Goal: Use online tool/utility: Utilize a website feature to perform a specific function

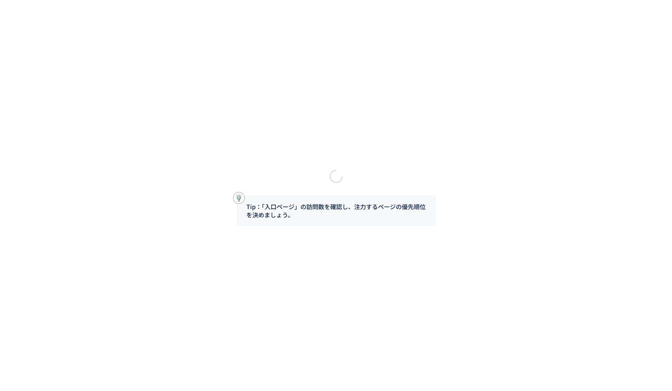
click at [349, 83] on div "Tip：「入口ページ」の訪問数を確認し、注力するページの優先順位を決めましょう。" at bounding box center [336, 195] width 672 height 391
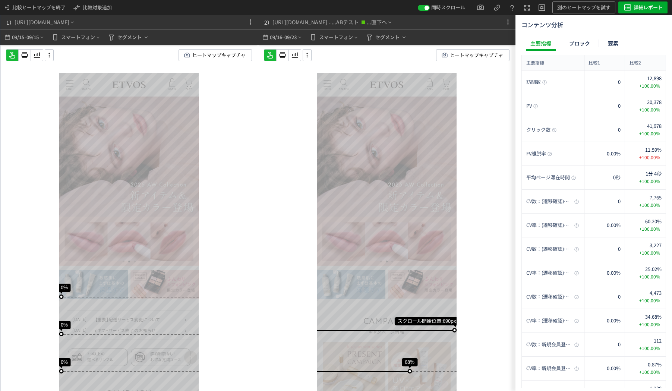
click at [477, 86] on div "スクロール開始位置:690px スクロール到達率 68% スクロール到達率 64% スクロール到達率 61% スクロール到達率 59% スクロール到達率 57…" at bounding box center [386, 233] width 257 height 376
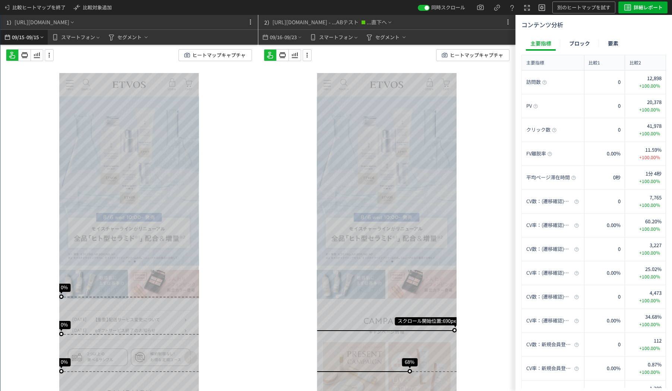
click at [40, 37] on icon "heatmap-top-bar" at bounding box center [42, 37] width 6 height 6
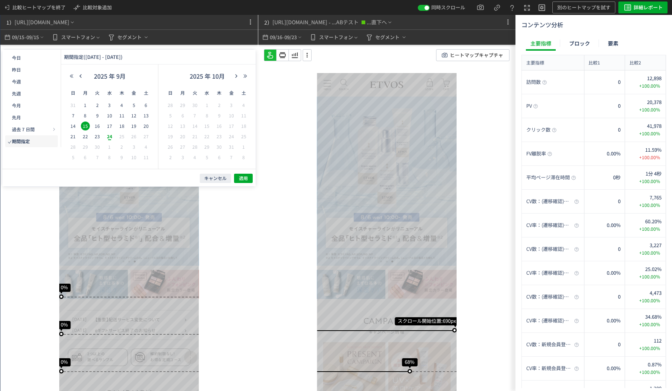
click at [84, 124] on span "15" at bounding box center [85, 125] width 9 height 9
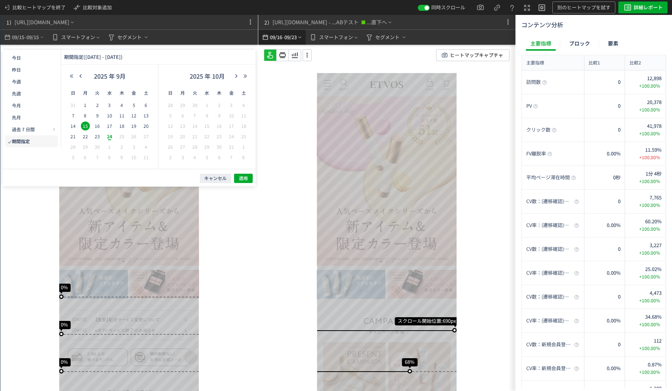
click at [287, 41] on span "09/23" at bounding box center [290, 37] width 13 height 15
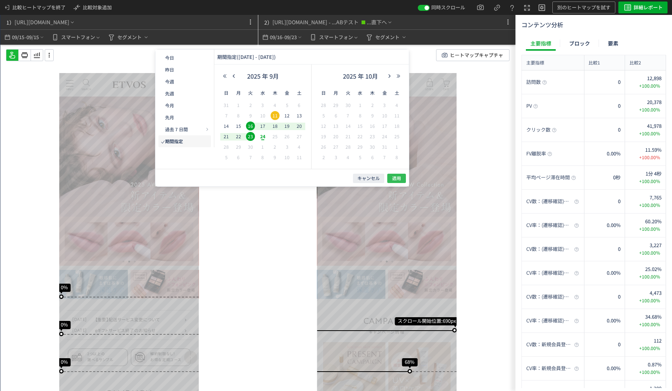
click at [393, 179] on span "適用" at bounding box center [396, 178] width 9 height 6
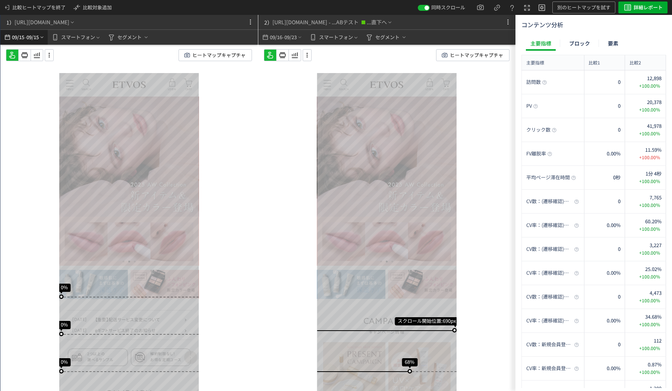
drag, startPoint x: 23, startPoint y: 34, endPoint x: 38, endPoint y: 31, distance: 14.8
click at [23, 34] on span "09/15" at bounding box center [18, 37] width 13 height 15
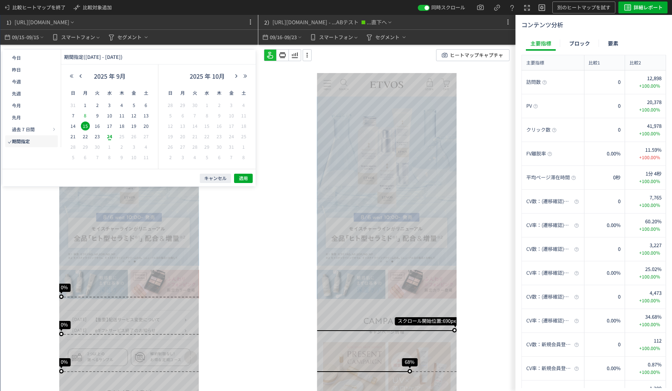
click at [83, 115] on span "8" at bounding box center [85, 115] width 9 height 9
click at [238, 177] on button "適用" at bounding box center [243, 178] width 19 height 9
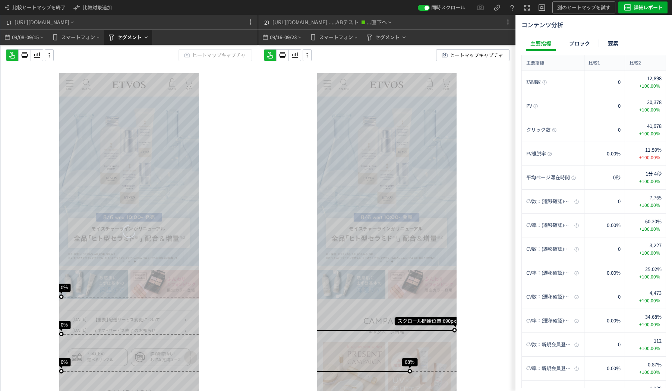
click at [140, 41] on span "セグメント" at bounding box center [129, 37] width 24 height 12
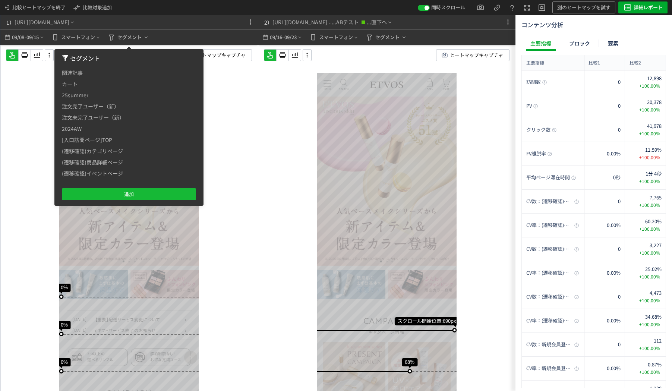
drag, startPoint x: 34, startPoint y: 86, endPoint x: 42, endPoint y: 70, distance: 18.5
click at [34, 86] on div "スクロール到達率 0% スクロール到達率 0% スクロール到達率 0% スクロール到達率 0% スクロール到達率 0% スクロール到達率 0% スクロール到達…" at bounding box center [128, 233] width 257 height 376
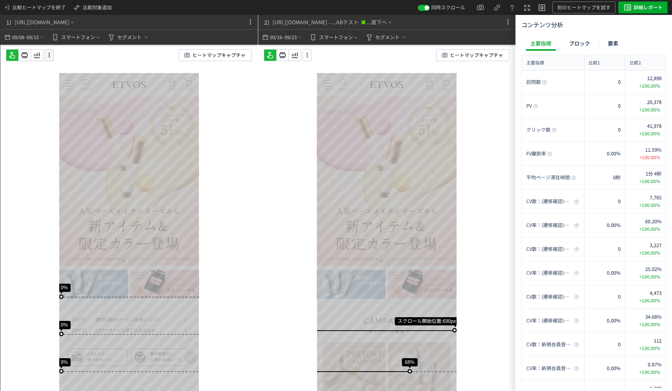
click at [51, 57] on icon at bounding box center [49, 55] width 9 height 8
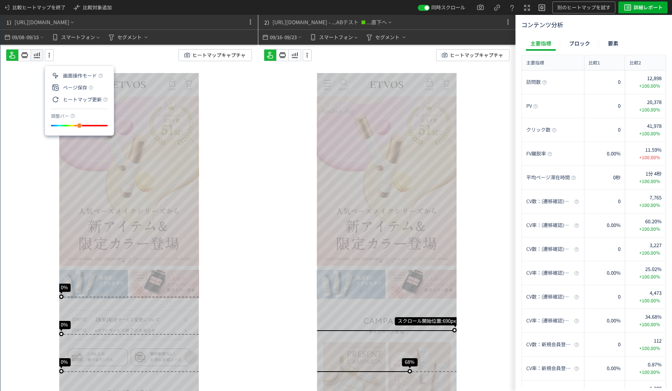
click at [33, 54] on icon at bounding box center [36, 55] width 9 height 9
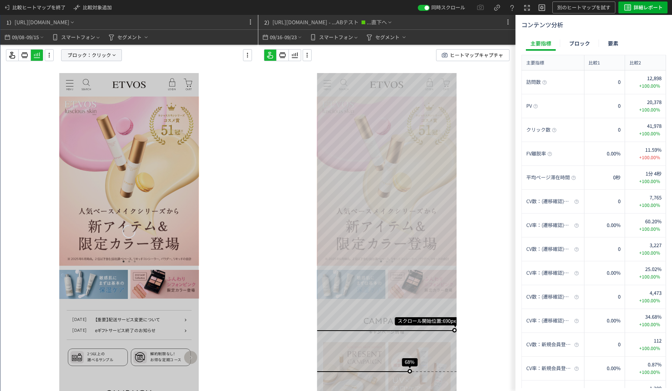
click at [79, 55] on span "ブロック：" at bounding box center [79, 55] width 24 height 11
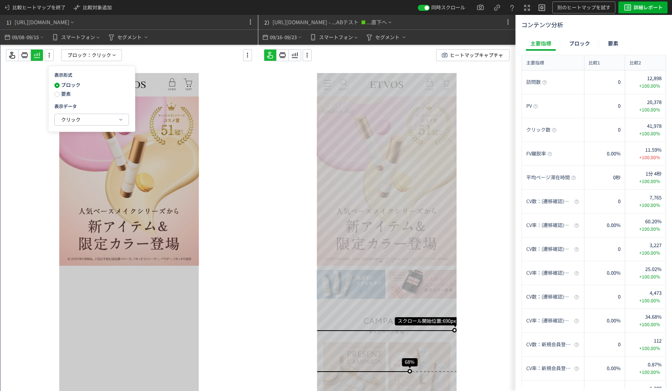
click at [67, 93] on span "要素" at bounding box center [65, 93] width 11 height 7
click at [298, 53] on icon at bounding box center [294, 55] width 9 height 9
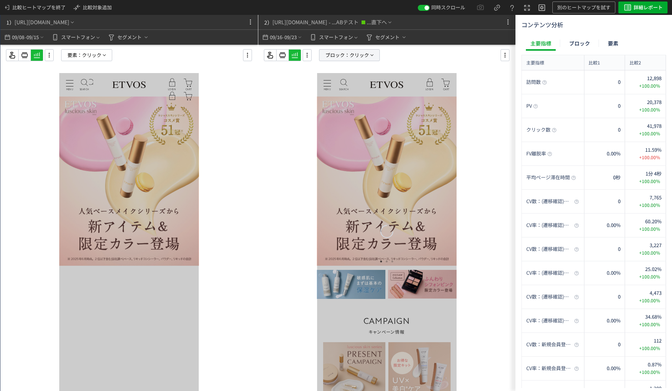
click at [332, 55] on span "ブロック：" at bounding box center [337, 55] width 24 height 11
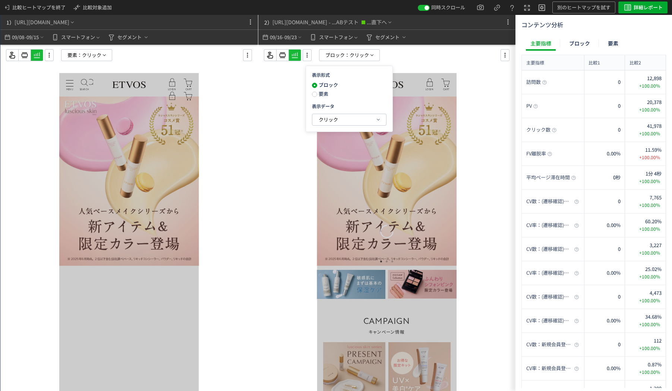
click at [320, 92] on span "要素" at bounding box center [322, 93] width 11 height 7
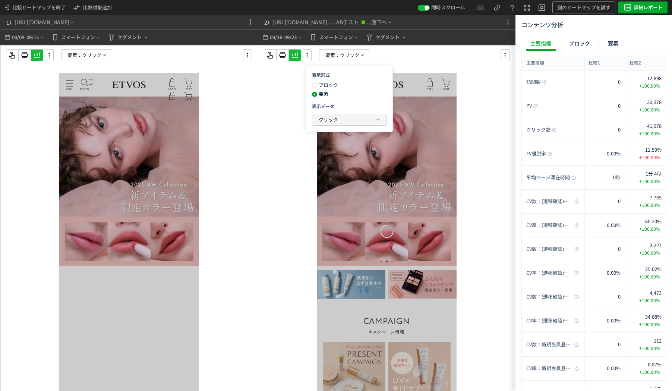
click at [328, 119] on span "クリック" at bounding box center [327, 119] width 19 height 7
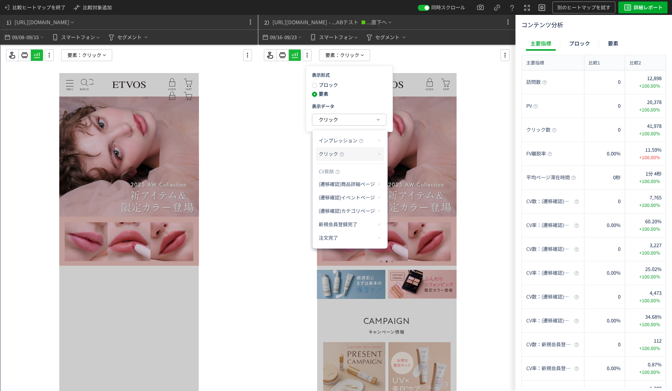
drag, startPoint x: 357, startPoint y: 151, endPoint x: 358, endPoint y: 158, distance: 6.8
click at [357, 152] on p "クリック" at bounding box center [346, 154] width 57 height 13
click at [398, 176] on li "クリック率" at bounding box center [409, 171] width 40 height 13
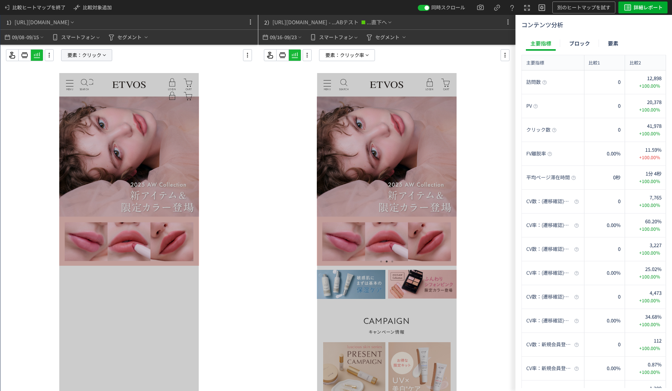
click at [73, 59] on span "要素：" at bounding box center [74, 55] width 15 height 11
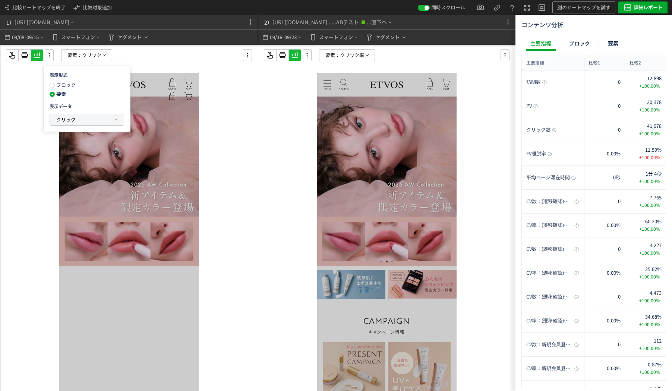
drag, startPoint x: 67, startPoint y: 116, endPoint x: 73, endPoint y: 122, distance: 8.2
click at [67, 115] on span "クリック" at bounding box center [65, 119] width 19 height 9
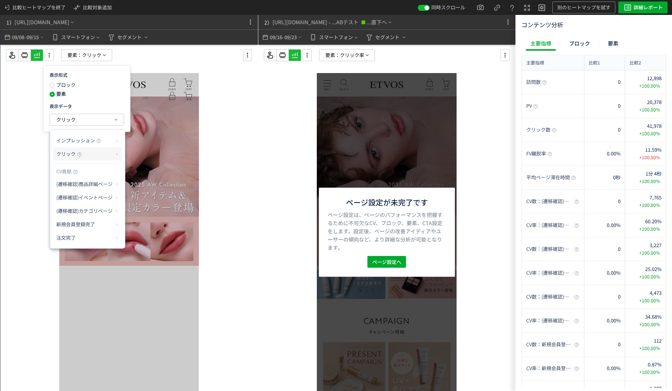
click at [96, 151] on p "クリック" at bounding box center [84, 154] width 57 height 13
click at [148, 174] on li "クリック率" at bounding box center [147, 171] width 40 height 13
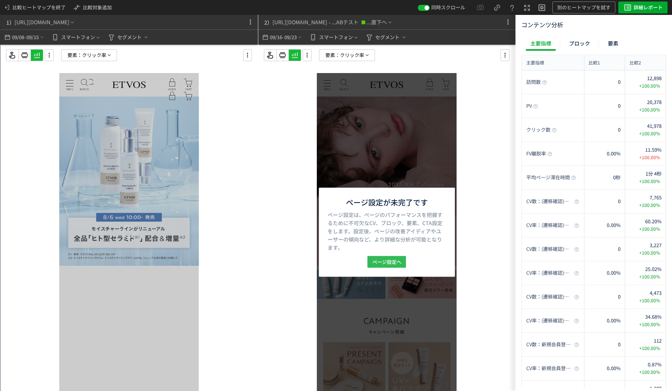
click at [388, 260] on span "ページ設定へ" at bounding box center [386, 262] width 29 height 12
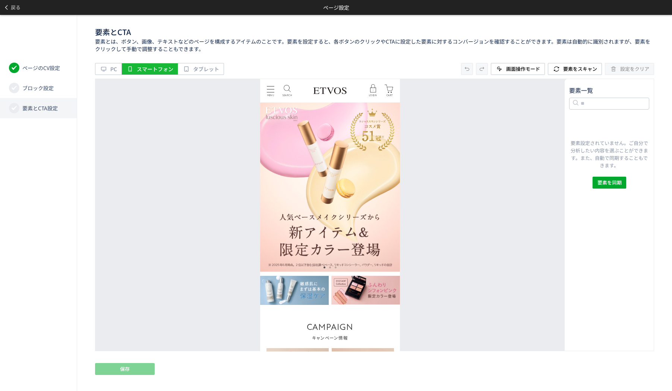
click at [52, 110] on span "要素とCTA設定" at bounding box center [39, 107] width 35 height 7
click at [38, 90] on span "ブロック設定" at bounding box center [37, 87] width 31 height 7
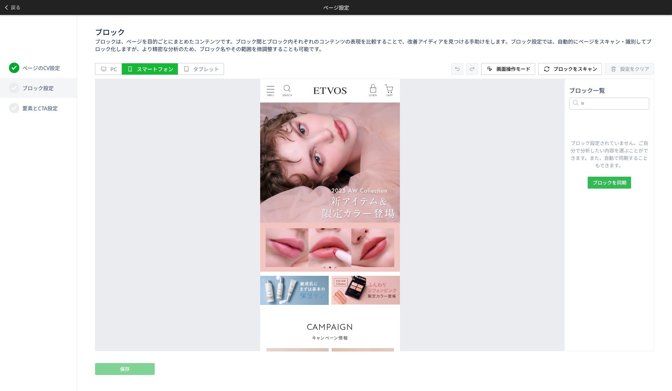
click at [607, 182] on span "ブロックを同期" at bounding box center [609, 183] width 34 height 12
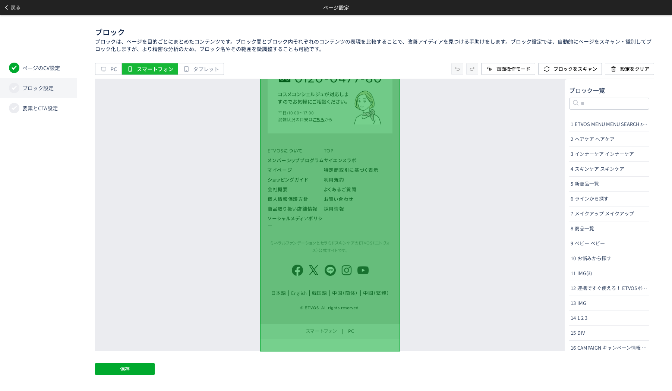
scroll to position [2838, 0]
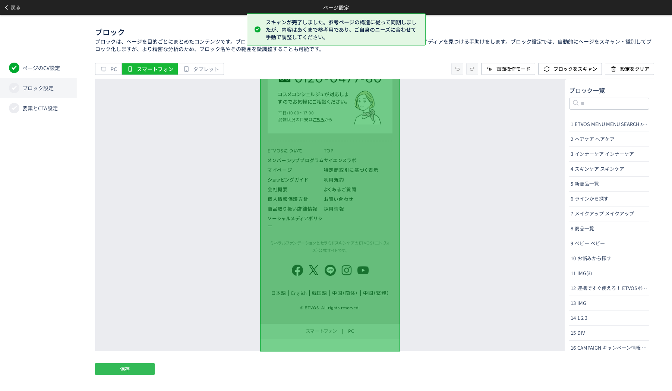
click at [138, 365] on button "保存" at bounding box center [125, 369] width 60 height 12
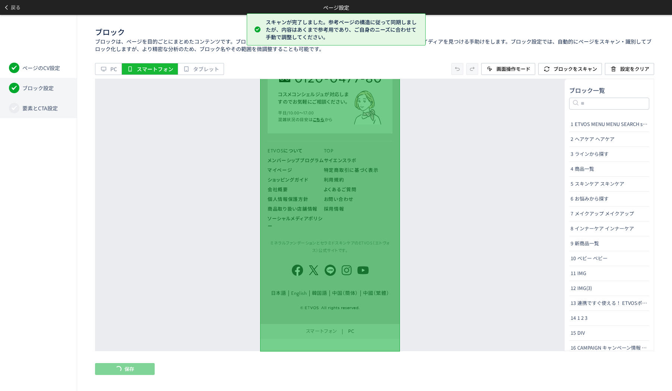
click at [44, 111] on span "要素とCTA設定" at bounding box center [39, 107] width 35 height 7
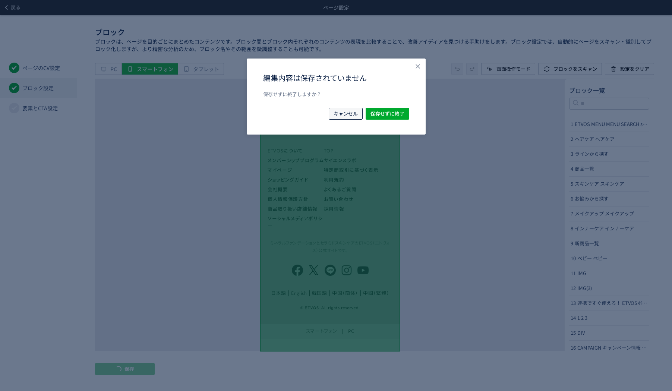
click at [342, 111] on span "キャンセル" at bounding box center [345, 114] width 24 height 12
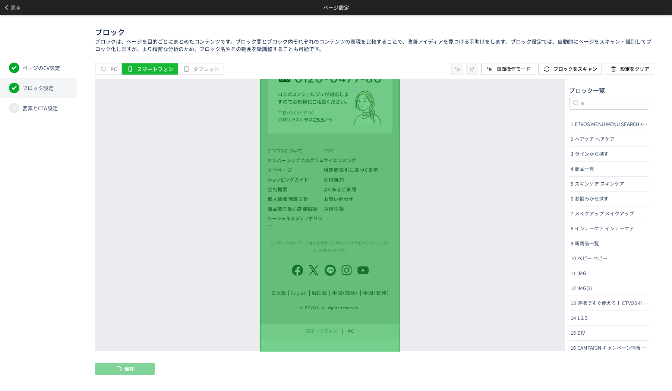
click at [37, 92] on li "ブロック設定" at bounding box center [38, 88] width 77 height 20
click at [39, 110] on span "要素とCTA設定" at bounding box center [39, 107] width 35 height 7
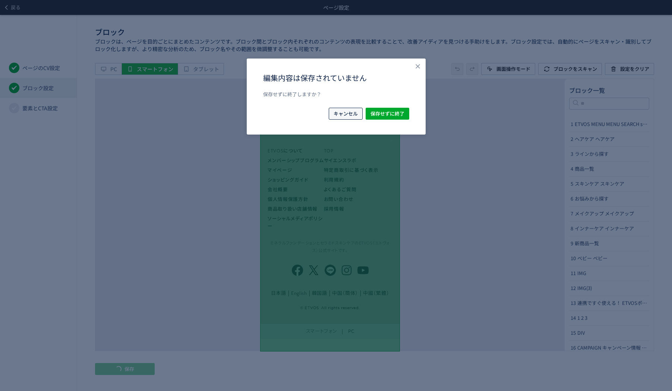
click at [333, 111] on span "キャンセル" at bounding box center [345, 114] width 24 height 12
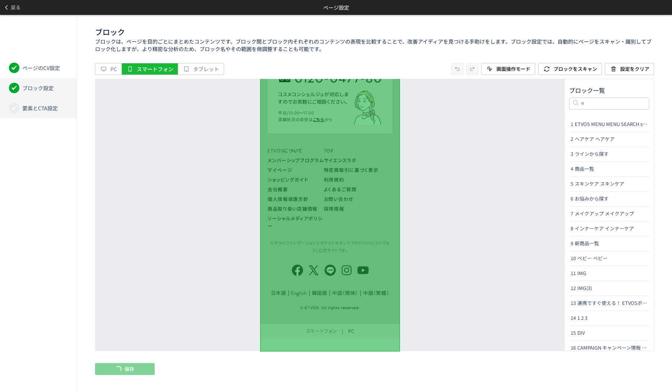
click at [57, 112] on li "要素とCTA設定" at bounding box center [38, 108] width 77 height 20
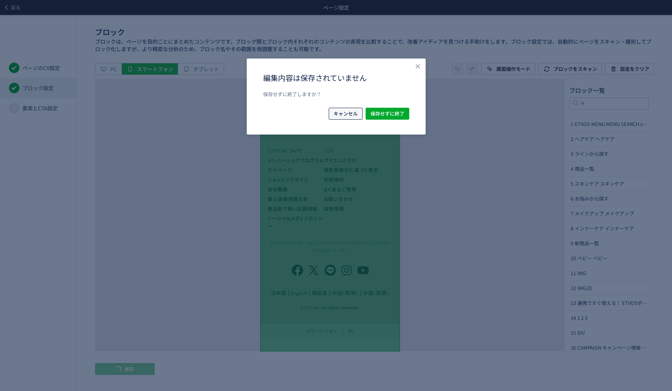
click at [341, 113] on span "キャンセル" at bounding box center [345, 114] width 24 height 12
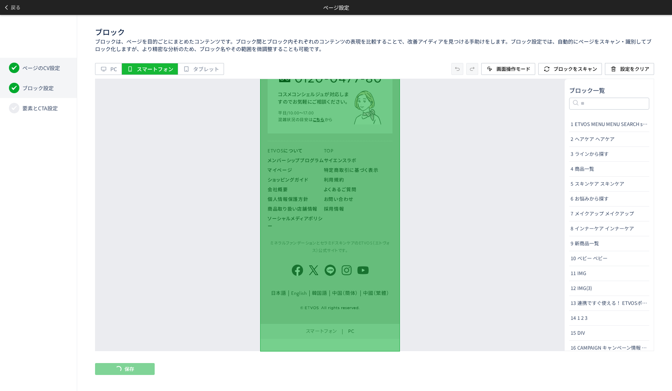
click at [47, 62] on li "ページのCV設定" at bounding box center [38, 68] width 77 height 20
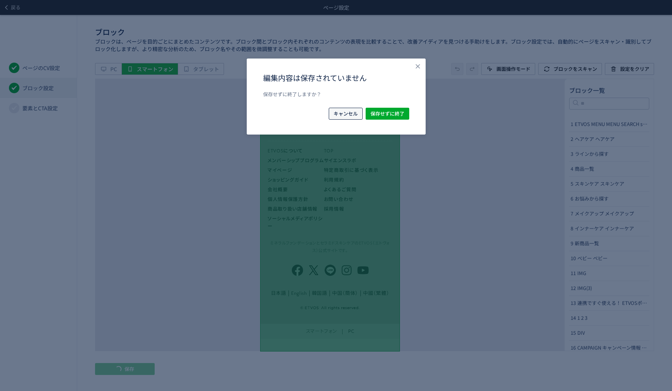
drag, startPoint x: 350, startPoint y: 111, endPoint x: 341, endPoint y: 112, distance: 8.6
click at [349, 111] on span "キャンセル" at bounding box center [345, 114] width 24 height 12
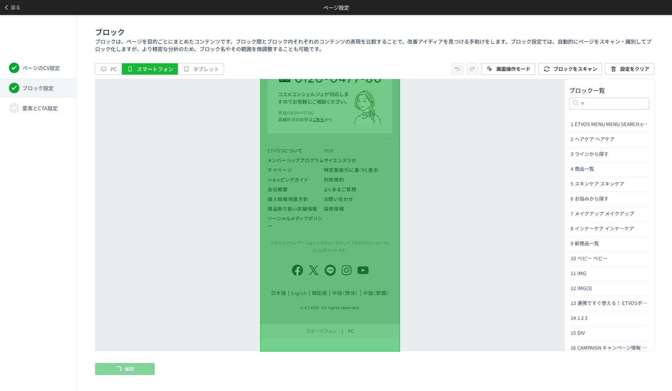
click at [77, 85] on div "ページのCV設定 ブロック設定 要素とCTA設定" at bounding box center [38, 203] width 77 height 376
click at [63, 87] on li "ブロック設定" at bounding box center [38, 88] width 77 height 20
click at [470, 254] on div "名前の変更" at bounding box center [329, 215] width 469 height 272
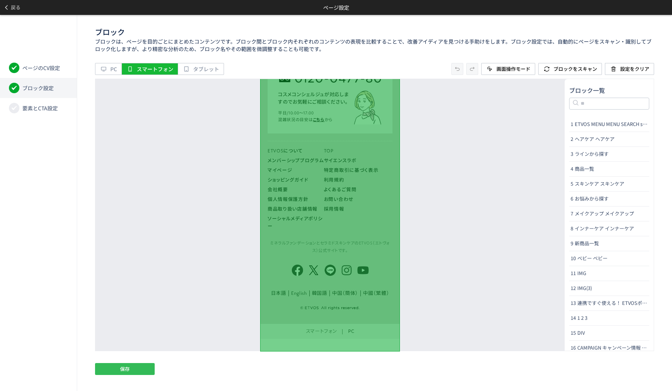
click at [101, 368] on button "保存" at bounding box center [125, 369] width 60 height 12
click at [45, 106] on span "要素とCTA設定" at bounding box center [39, 107] width 35 height 7
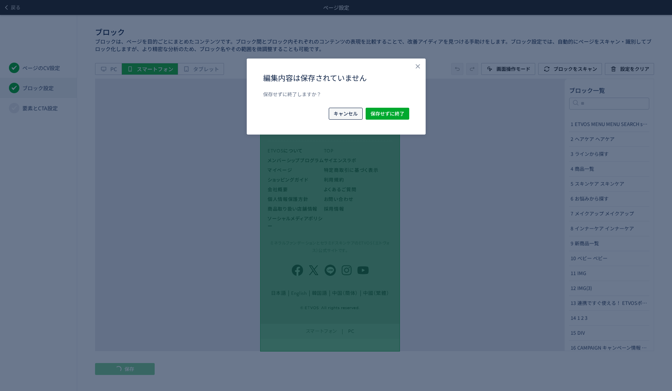
click at [334, 111] on span "キャンセル" at bounding box center [345, 114] width 24 height 12
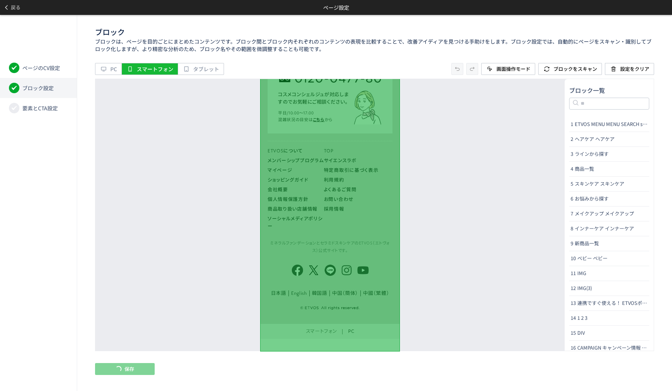
click at [61, 119] on div "ページのCV設定 ブロック設定 要素とCTA設定" at bounding box center [38, 203] width 77 height 376
click at [59, 109] on li "要素とCTA設定" at bounding box center [38, 108] width 77 height 20
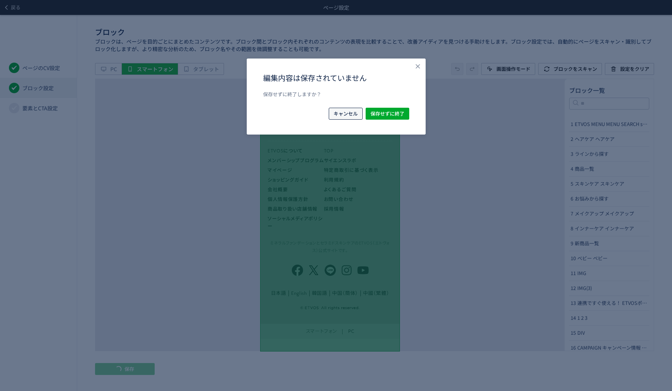
click at [333, 117] on span "キャンセル" at bounding box center [345, 114] width 24 height 12
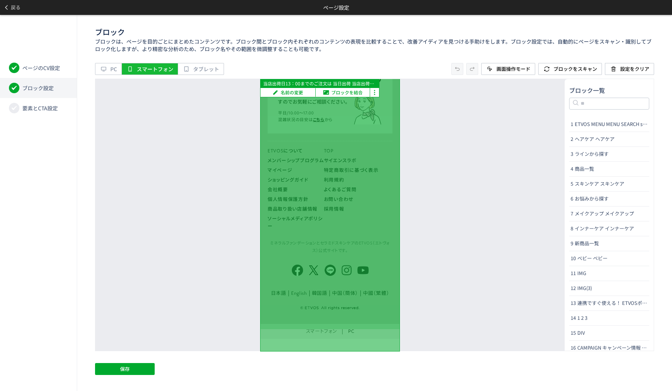
drag, startPoint x: 241, startPoint y: 20, endPoint x: 233, endPoint y: 13, distance: 10.3
click at [236, 13] on div "1） https://etvos.com/shop/default.aspx* 09/08 - 09/15 スマートフォン セグメント 要素： クリック率 ヒ…" at bounding box center [336, 195] width 672 height 391
click at [46, 110] on span "要素とCTA設定" at bounding box center [39, 107] width 35 height 7
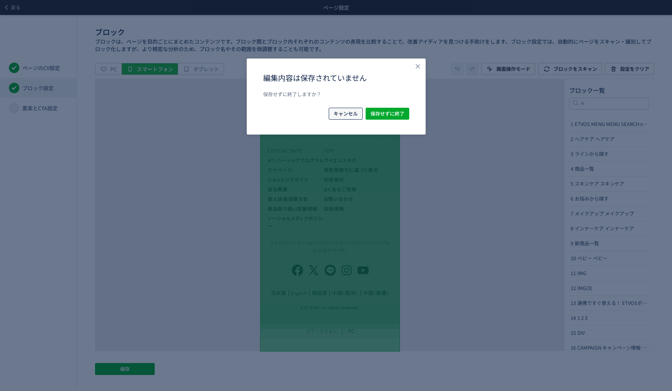
click at [335, 112] on span "キャンセル" at bounding box center [345, 114] width 24 height 12
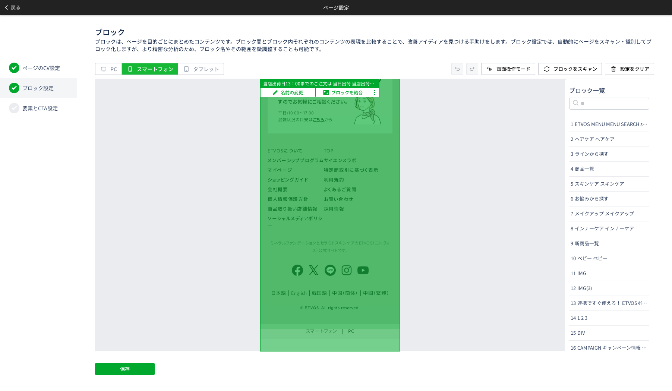
click at [25, 164] on div "ページのCV設定 ブロック設定 要素とCTA設定" at bounding box center [38, 203] width 77 height 376
click at [117, 370] on button "保存" at bounding box center [125, 369] width 60 height 12
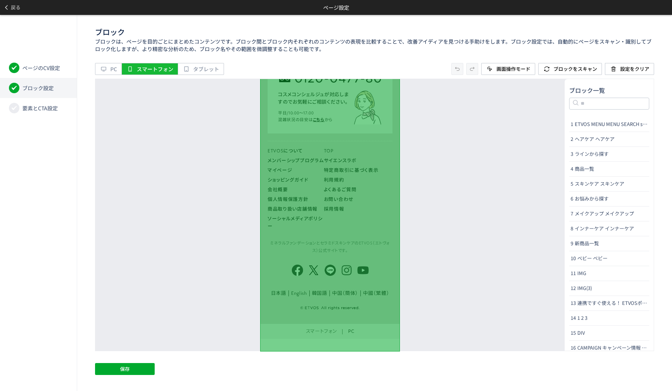
click at [432, 181] on div "名前の変更" at bounding box center [329, 215] width 469 height 272
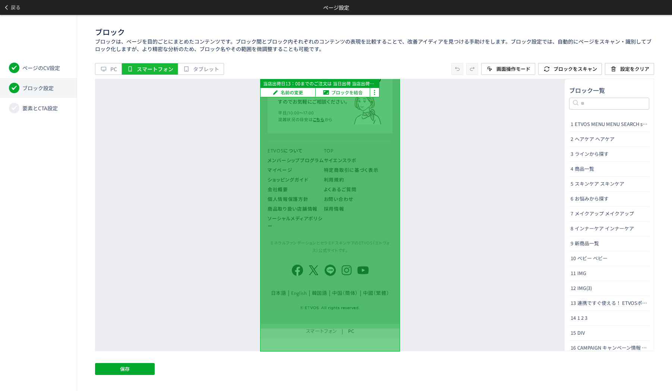
scroll to position [2844, 0]
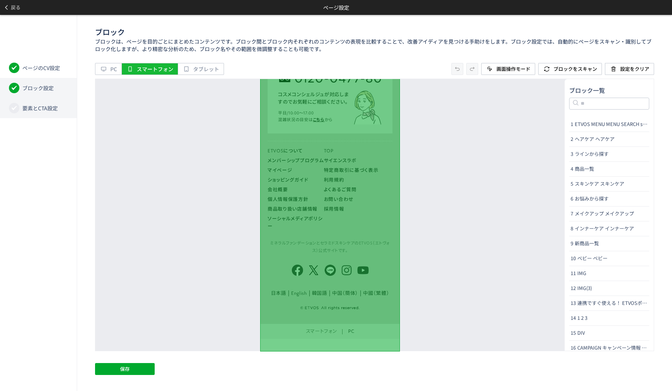
click at [37, 114] on li "要素とCTA設定" at bounding box center [38, 108] width 77 height 20
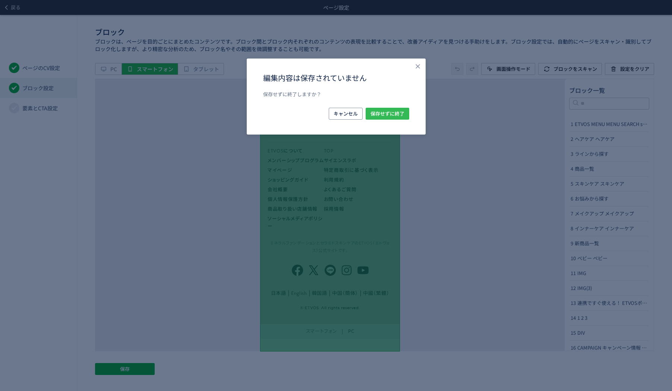
click at [393, 114] on span "保存せずに終了" at bounding box center [387, 114] width 34 height 12
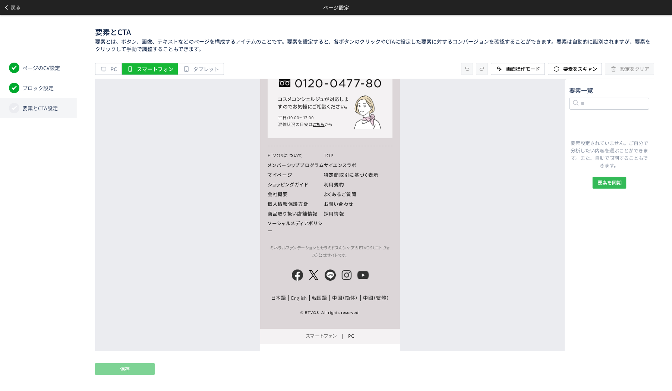
click at [602, 187] on span "要素を同期" at bounding box center [609, 183] width 24 height 12
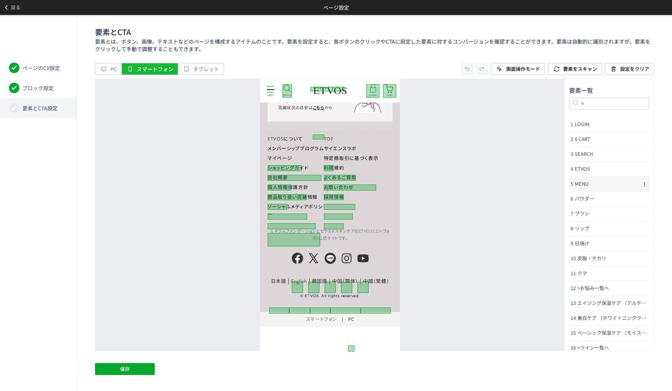
scroll to position [2832, 0]
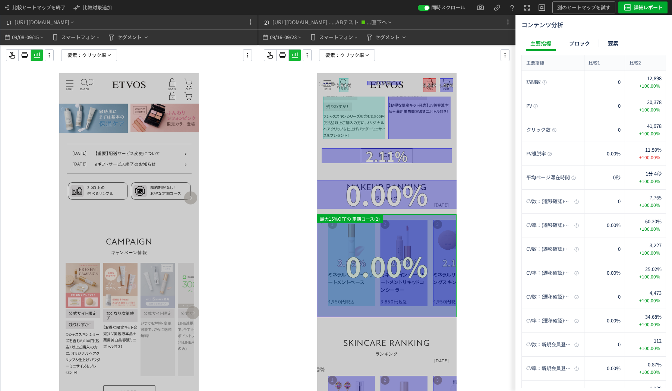
click at [358, 243] on div at bounding box center [387, 265] width 140 height 103
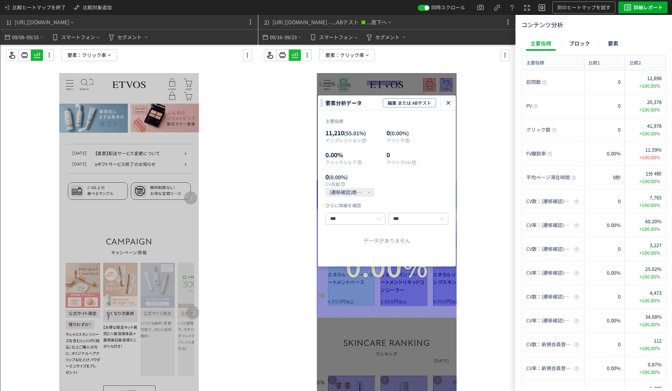
click at [448, 105] on icon "heatmap-click-data-modal" at bounding box center [448, 102] width 9 height 9
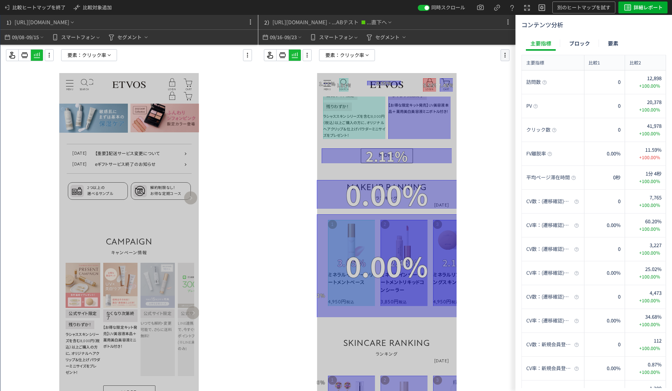
click at [506, 55] on icon at bounding box center [504, 55] width 9 height 8
click at [516, 77] on li "要素編集" at bounding box center [539, 76] width 71 height 12
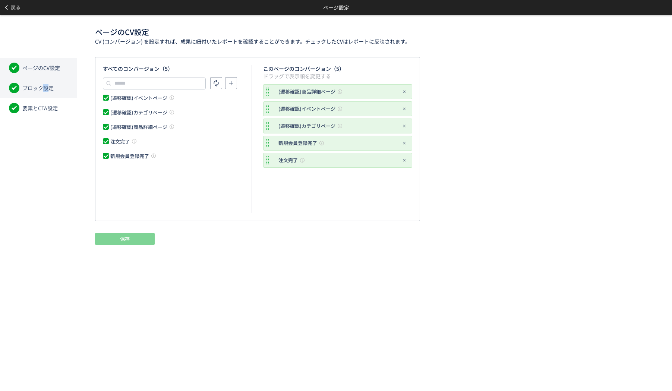
drag, startPoint x: 45, startPoint y: 90, endPoint x: 48, endPoint y: 83, distance: 7.0
click at [46, 89] on span "ブロック設定" at bounding box center [37, 87] width 31 height 7
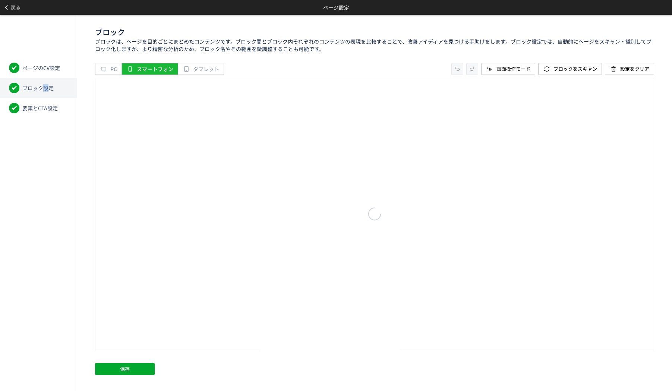
click at [47, 92] on li "ブロック設定" at bounding box center [38, 88] width 77 height 20
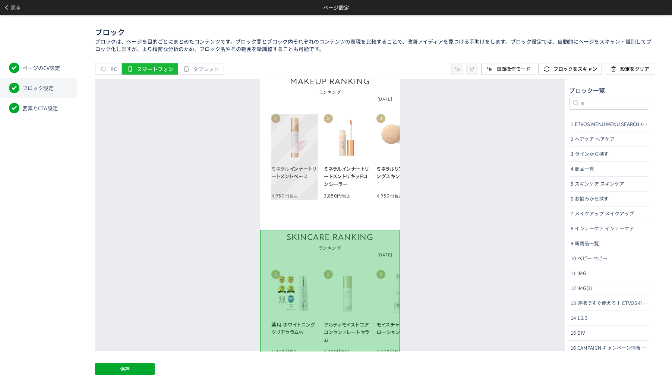
click at [277, 161] on link "1 ミネラルインナートリートメントベース 4,950円 税込" at bounding box center [294, 157] width 47 height 86
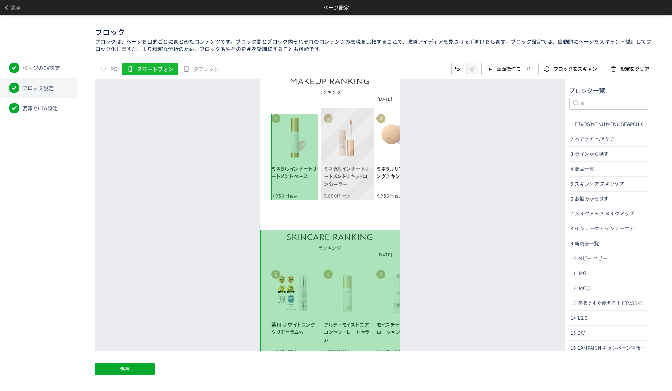
click at [322, 164] on li "2 ミネラルインナートリートメントリキッドコンシーラー 3,850円 税込" at bounding box center [347, 154] width 53 height 92
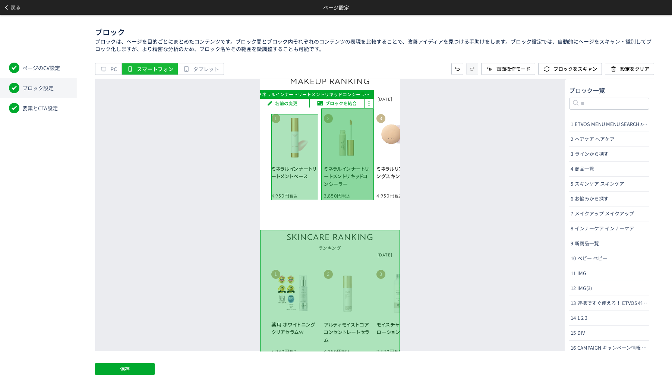
click at [360, 129] on li "2 ミネラルインナートリートメントリキッドコンシーラー 3,850円 税込" at bounding box center [347, 154] width 53 height 92
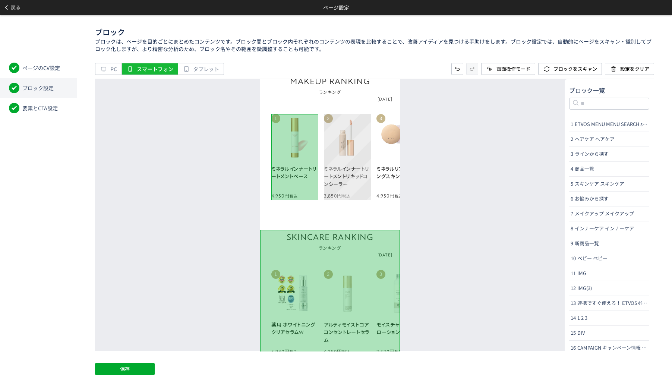
click at [363, 162] on link "2 ミネラルインナートリートメントリキッドコンシーラー 3,850円 税込" at bounding box center [347, 157] width 47 height 86
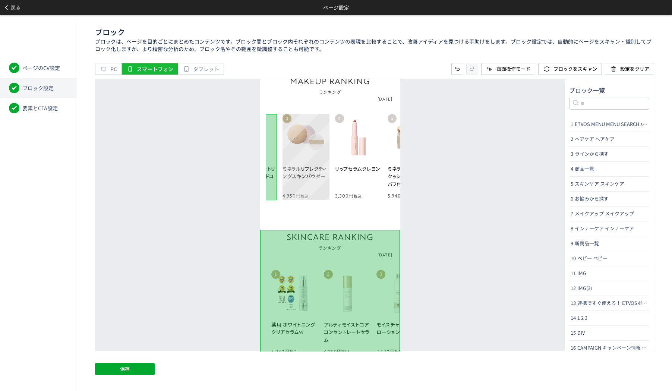
click at [304, 162] on link "3 ミネラルリフレクティングスキンパウダー 4,950円 税込" at bounding box center [305, 157] width 47 height 86
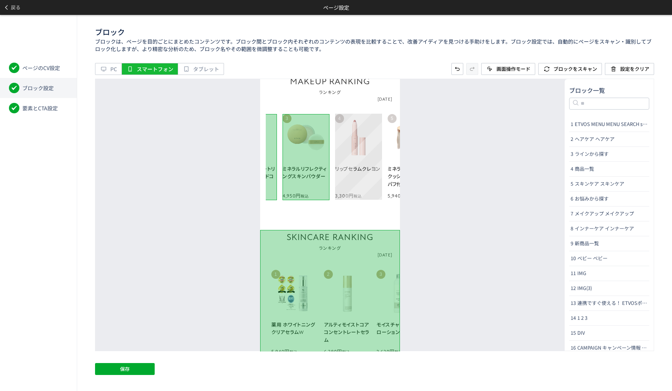
click at [346, 163] on link "4 リップセラムクレヨン 3,300円 税込" at bounding box center [358, 157] width 47 height 86
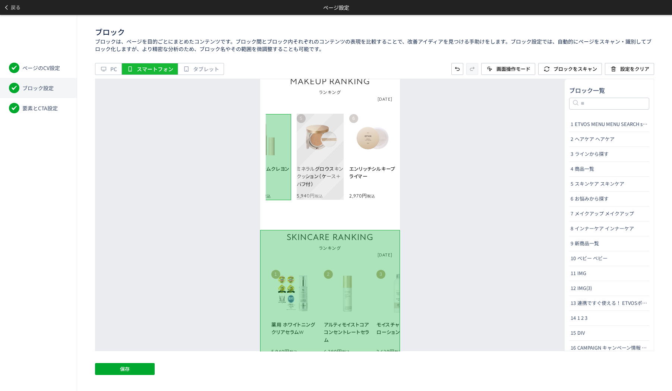
click at [328, 162] on link "5 ミネラルグロウスキンクッション（ケース＋パフ付） 5,940円 税込" at bounding box center [319, 157] width 47 height 86
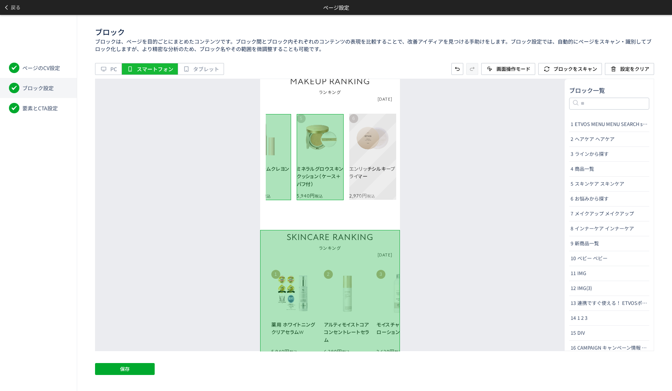
click at [368, 162] on link "6 エンリッチシルキープライマー 2,970円 税込" at bounding box center [372, 157] width 47 height 86
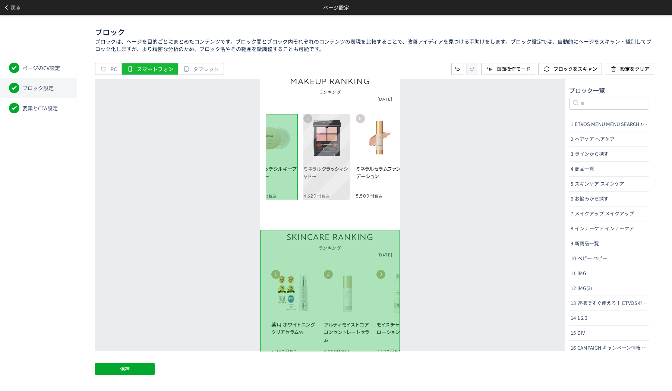
click at [329, 161] on link "7 ミネラルクラッシィシャドー 4,620円 税込" at bounding box center [326, 157] width 47 height 86
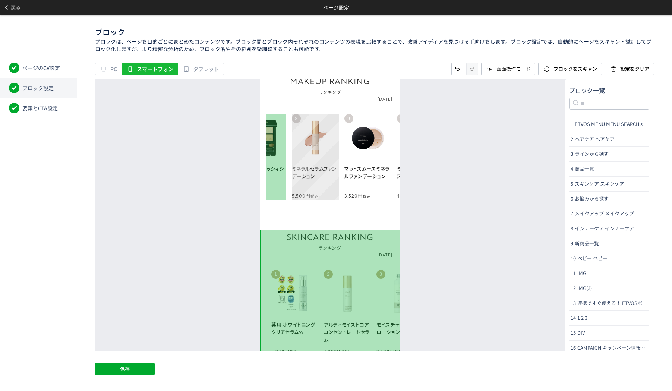
click at [320, 164] on link "8 ミネラルセラムファンデーション 5,500円 税込" at bounding box center [315, 157] width 47 height 86
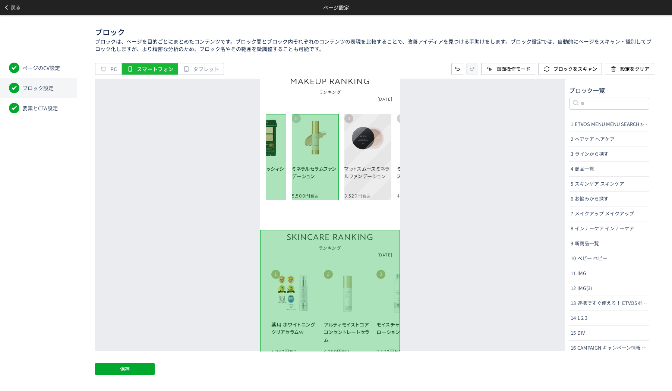
click at [361, 162] on link "9 マットスムースミネラルファンデーション 3,520円 税込" at bounding box center [367, 157] width 47 height 86
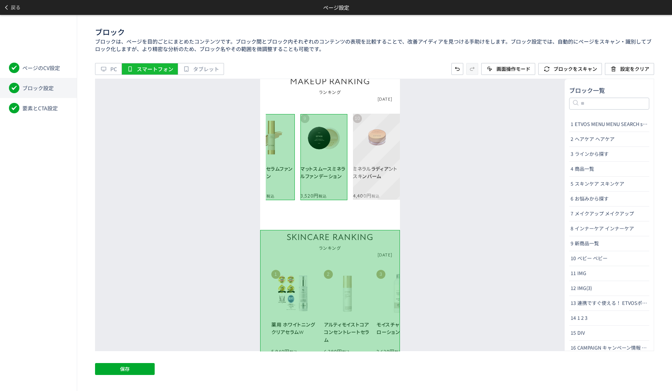
click at [367, 161] on link "10 ミネラルラディアントスキンバーム 4,400円 税込" at bounding box center [376, 157] width 47 height 86
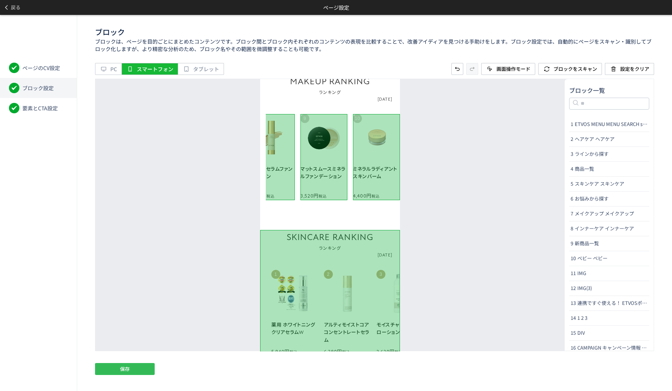
click at [119, 370] on button "保存" at bounding box center [125, 369] width 60 height 12
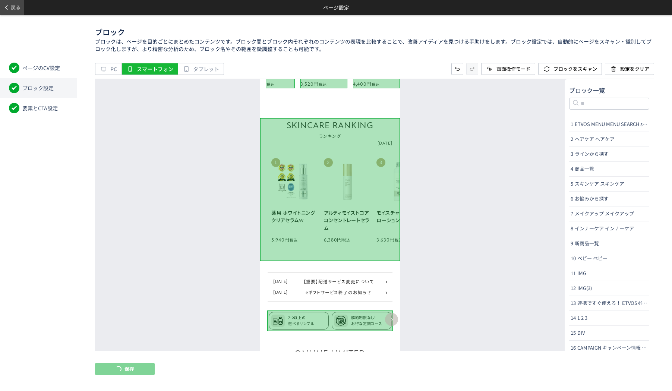
click at [9, 7] on icon at bounding box center [6, 7] width 6 height 6
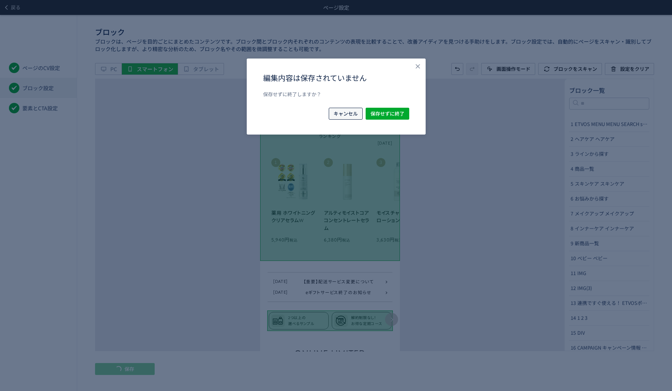
click at [353, 118] on span "キャンセル" at bounding box center [345, 114] width 24 height 12
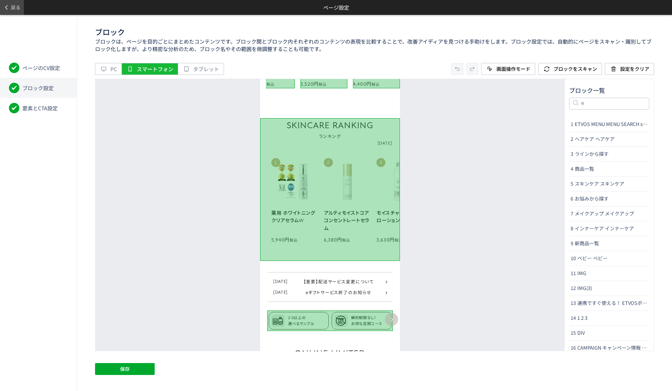
click at [3, 8] on button "戻る" at bounding box center [12, 7] width 24 height 15
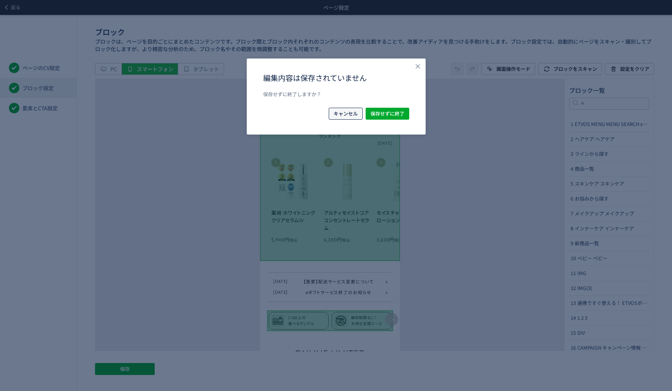
click at [329, 113] on button "キャンセル" at bounding box center [346, 114] width 34 height 12
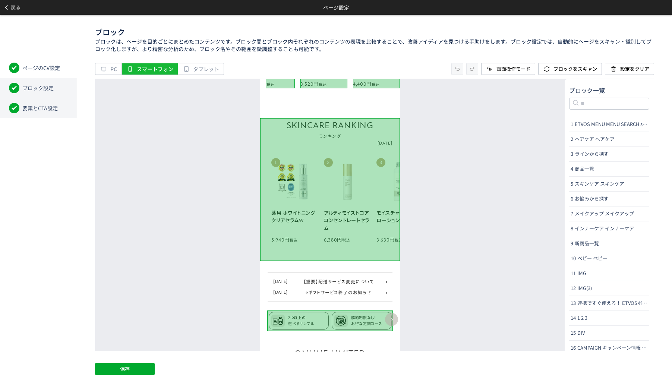
click at [64, 109] on li "要素とCTA設定" at bounding box center [38, 108] width 77 height 20
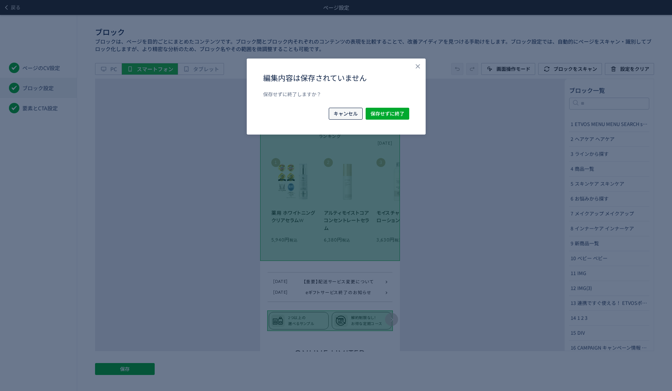
click at [349, 114] on span "キャンセル" at bounding box center [345, 114] width 24 height 12
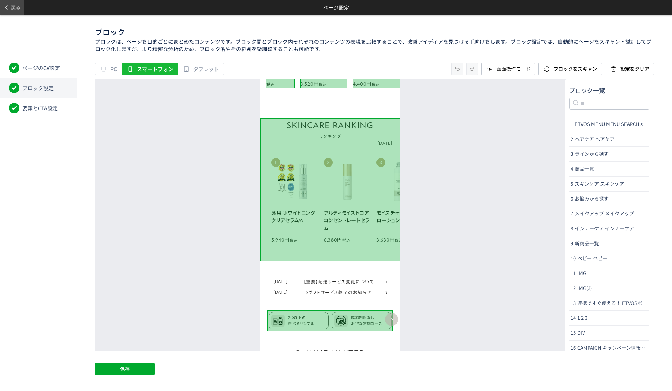
click at [2, 8] on button "戻る" at bounding box center [12, 7] width 24 height 15
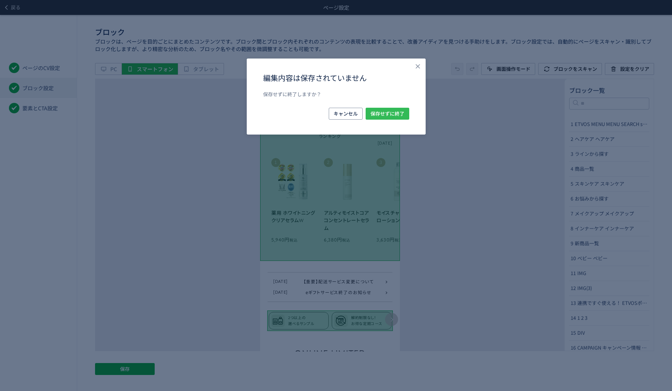
click at [365, 112] on button "保存せずに終了" at bounding box center [387, 114] width 44 height 12
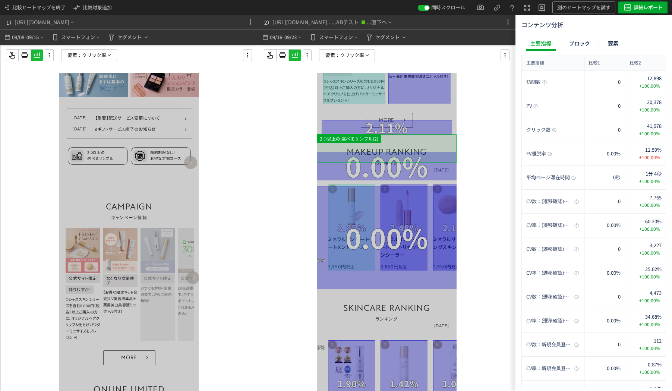
scroll to position [410, 0]
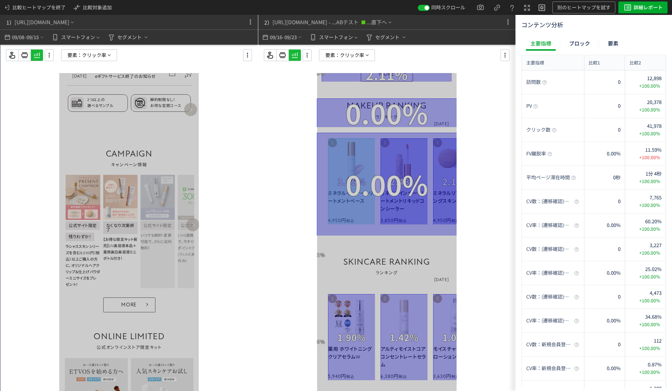
click at [351, 51] on span "クリック率" at bounding box center [352, 55] width 24 height 11
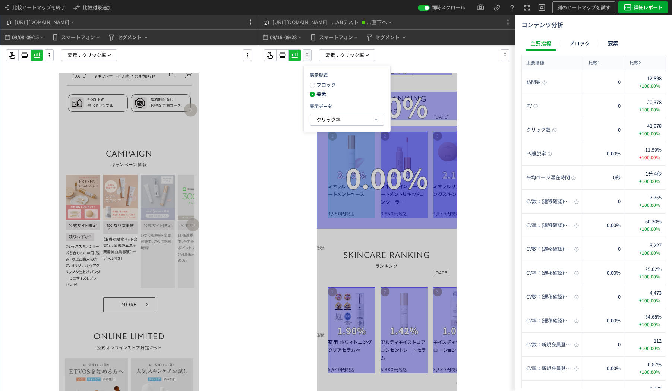
scroll to position [416, 0]
click at [309, 54] on icon at bounding box center [306, 55] width 9 height 8
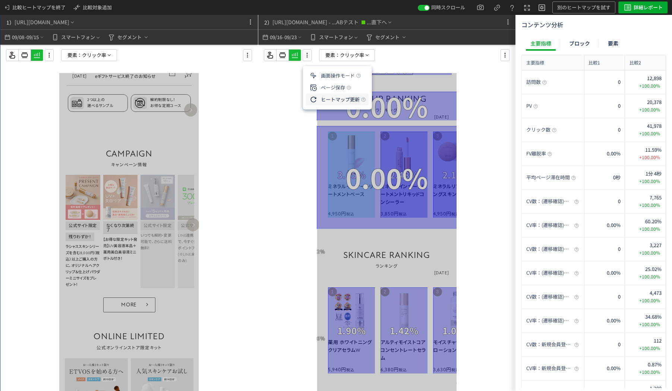
click at [326, 98] on li "ヒートマップ更新" at bounding box center [337, 99] width 63 height 12
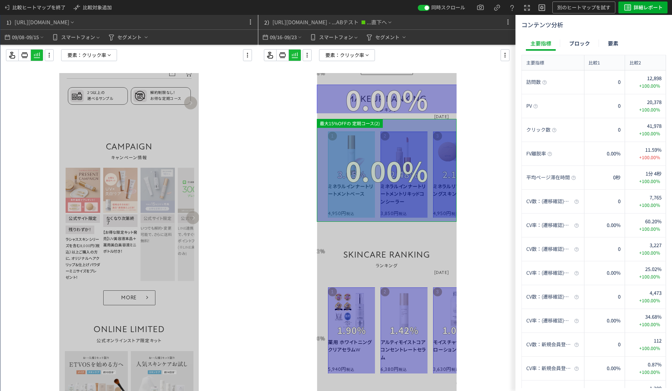
scroll to position [424, 0]
drag, startPoint x: 321, startPoint y: 221, endPoint x: 629, endPoint y: 293, distance: 316.5
click at [321, 221] on div at bounding box center [387, 170] width 140 height 103
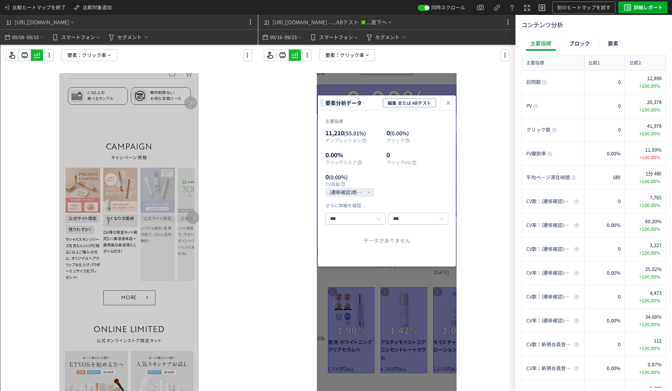
click at [291, 186] on div "最大15%OFFの 定期コース(2) 要素分析データ 編集 または ABテスト 主要指標 11,210 (55.01%) インプレッション 0 (0.00%)…" at bounding box center [386, 233] width 257 height 376
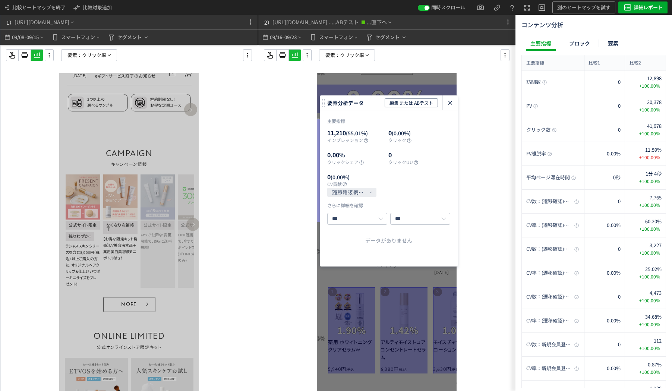
click at [445, 102] on icon "heatmap-click-data-modal" at bounding box center [449, 102] width 9 height 9
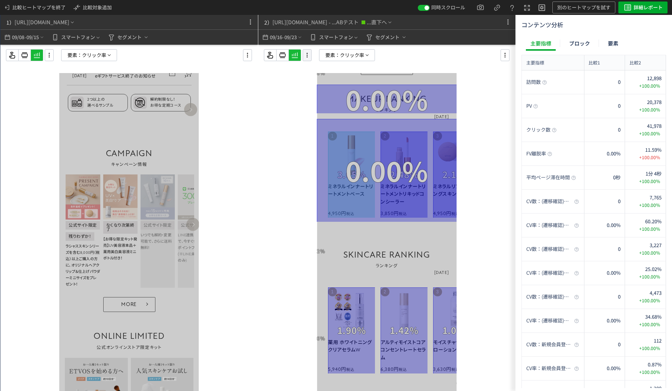
click at [305, 60] on div at bounding box center [306, 55] width 9 height 12
click at [343, 96] on li "ヒートマップ更新" at bounding box center [337, 99] width 63 height 12
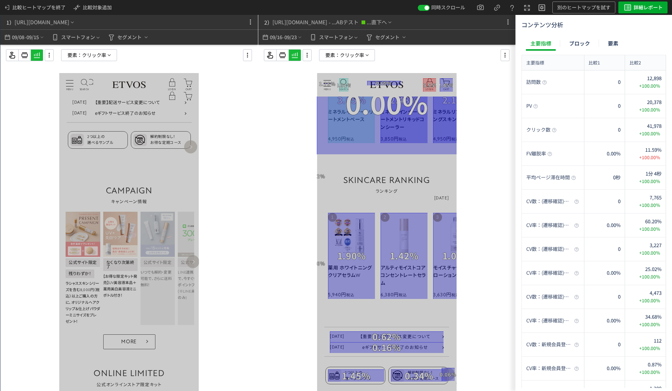
scroll to position [386, 0]
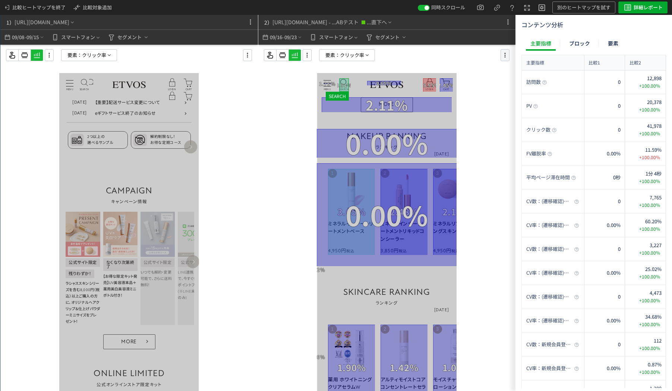
click at [508, 51] on div "要素： [PERSON_NAME]率" at bounding box center [393, 55] width 258 height 12
click at [503, 58] on icon at bounding box center [504, 55] width 9 height 8
click at [545, 74] on li "要素編集" at bounding box center [539, 76] width 71 height 12
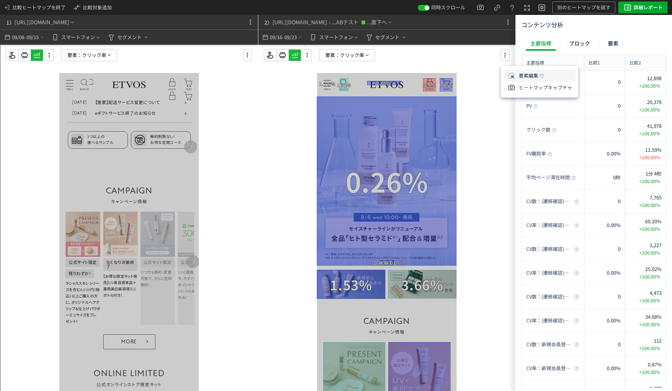
scroll to position [0, 0]
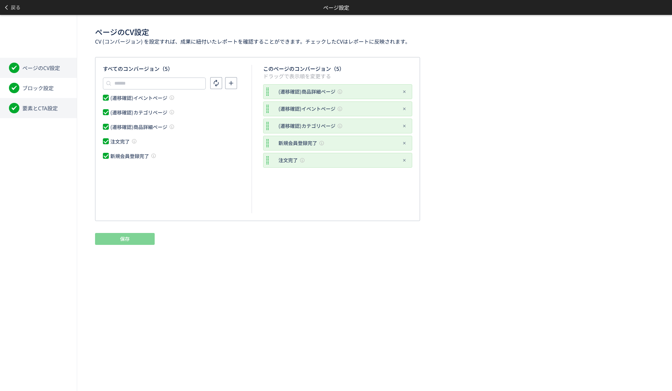
click at [47, 111] on span "要素とCTA設定" at bounding box center [39, 107] width 35 height 7
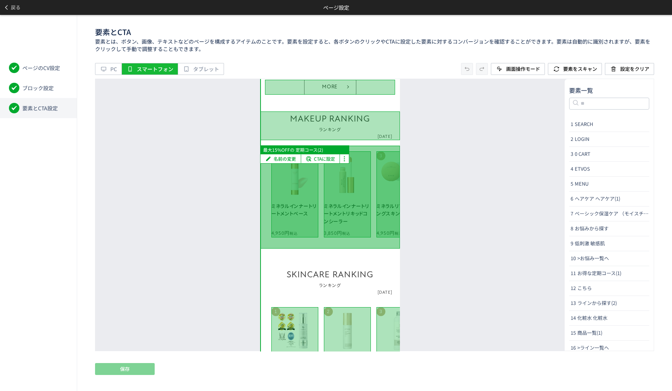
drag, startPoint x: 262, startPoint y: 158, endPoint x: 260, endPoint y: 162, distance: 4.7
click at [262, 158] on button "名前の変更" at bounding box center [280, 158] width 40 height 9
type input "**********"
click at [263, 180] on div at bounding box center [330, 196] width 140 height 103
click at [269, 187] on div at bounding box center [330, 196] width 140 height 103
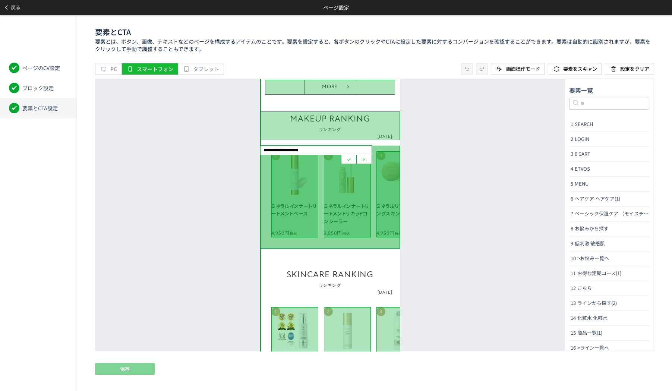
click at [263, 189] on div at bounding box center [330, 196] width 140 height 103
click at [365, 159] on icon at bounding box center [364, 159] width 6 height 6
click at [264, 200] on div at bounding box center [330, 196] width 140 height 103
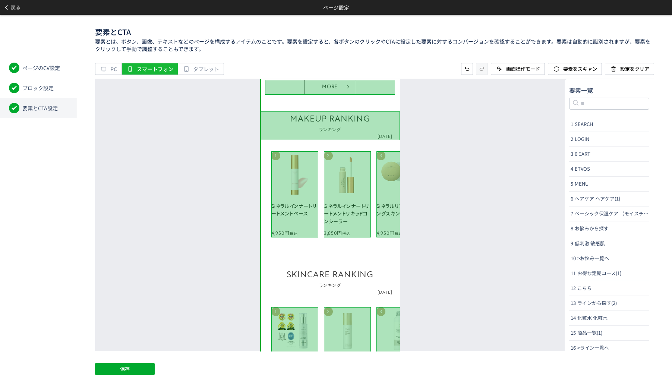
click at [199, 239] on div "名前の変更 CTAに設定" at bounding box center [329, 215] width 469 height 272
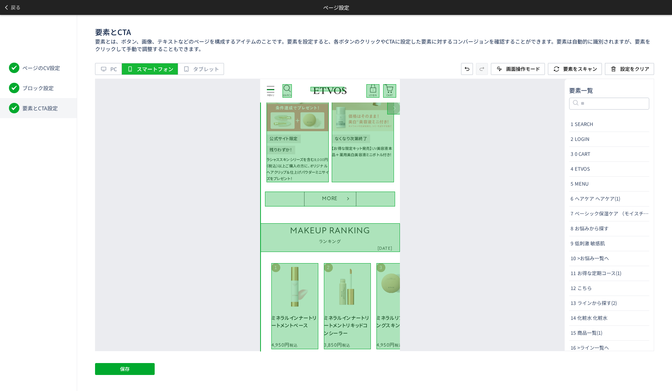
click at [115, 355] on div "要素とCTA 要素とは、ボタン、画像、テキストなどのページを構成するアイテムのことです。要素を設定すると、各ボタンのクリックやCTAに設定した要素に対するコン…" at bounding box center [374, 203] width 594 height 376
click at [120, 368] on span "保存" at bounding box center [125, 369] width 10 height 12
click at [423, 66] on div "PC スマートフォン タブレット 画面操作モード 要素をスキャン 設定をクリア" at bounding box center [374, 71] width 559 height 16
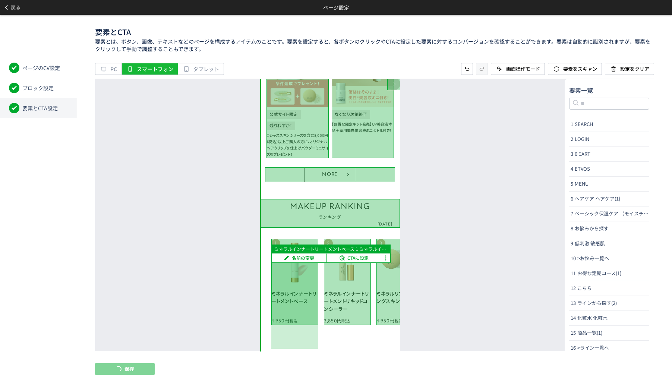
scroll to position [335, 0]
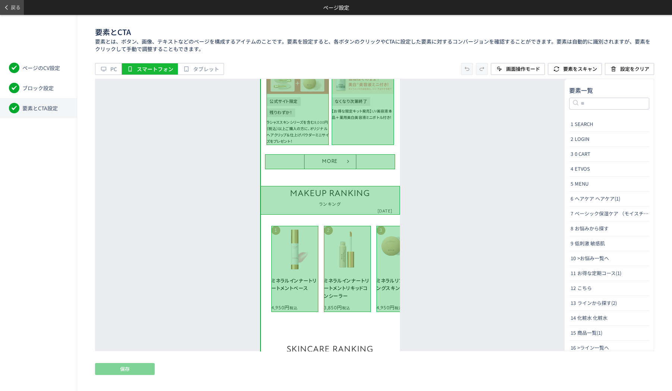
click at [16, 4] on span "戻る" at bounding box center [16, 7] width 10 height 12
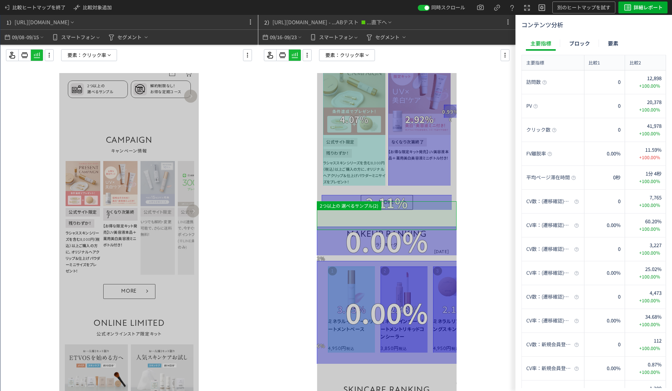
scroll to position [149, 0]
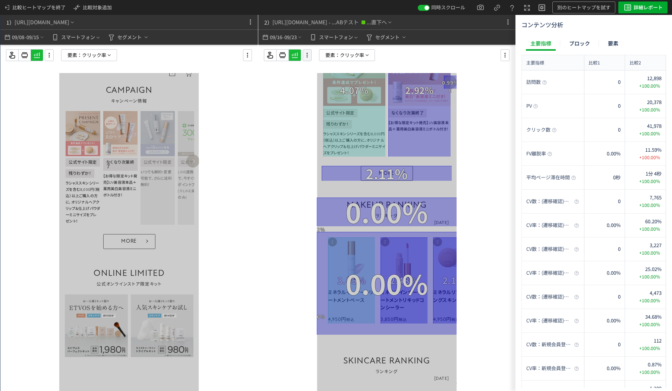
click at [310, 53] on icon at bounding box center [306, 55] width 9 height 8
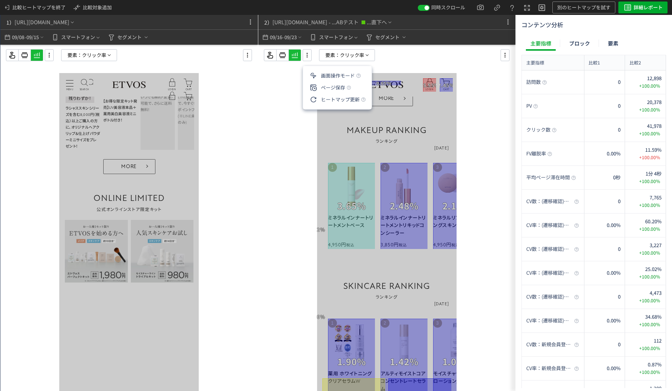
scroll to position [349, 0]
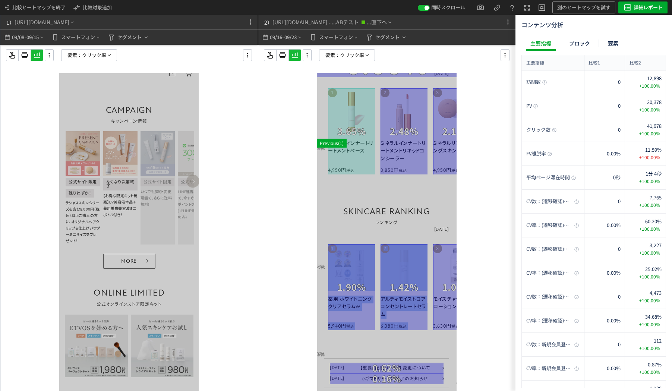
drag, startPoint x: 392, startPoint y: 271, endPoint x: 263, endPoint y: 272, distance: 129.3
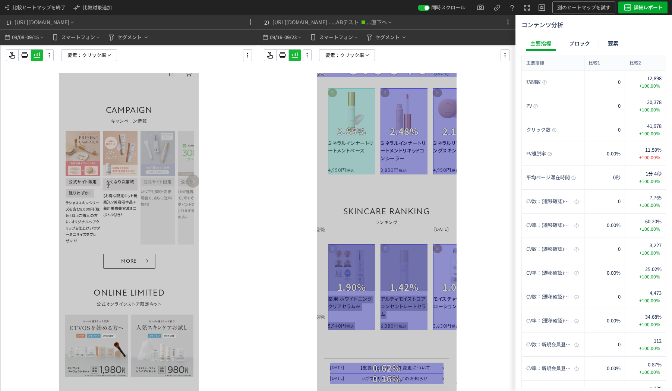
click at [288, 310] on div at bounding box center [386, 233] width 257 height 376
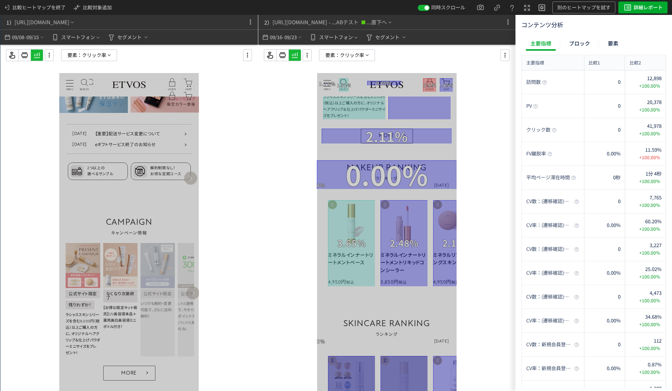
click at [473, 276] on div at bounding box center [386, 233] width 257 height 376
click at [399, 321] on h2 "SKINCARE RANKING" at bounding box center [387, 323] width 140 height 15
click at [470, 270] on div at bounding box center [386, 233] width 257 height 376
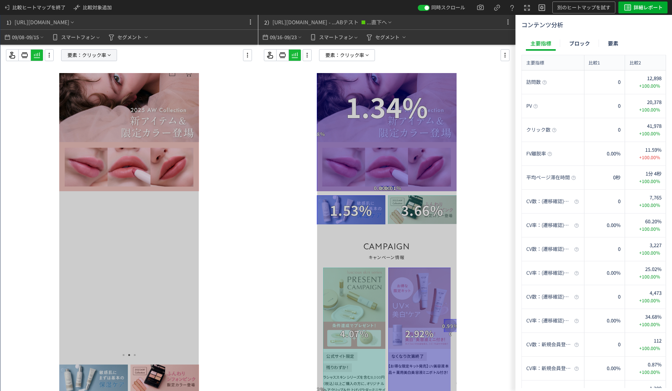
click at [88, 58] on span "クリック率" at bounding box center [94, 55] width 24 height 11
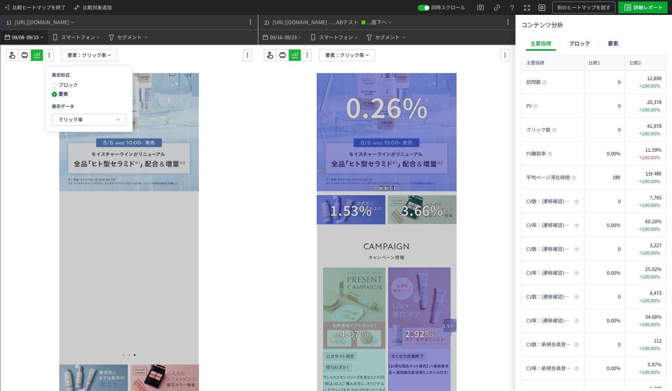
click at [12, 41] on span "09/08" at bounding box center [18, 37] width 13 height 15
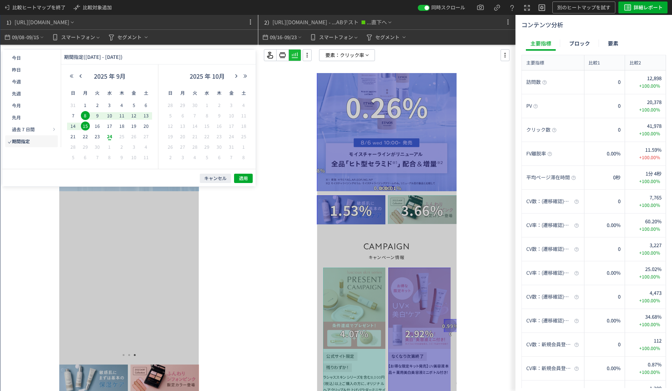
click at [38, 252] on div at bounding box center [128, 233] width 257 height 376
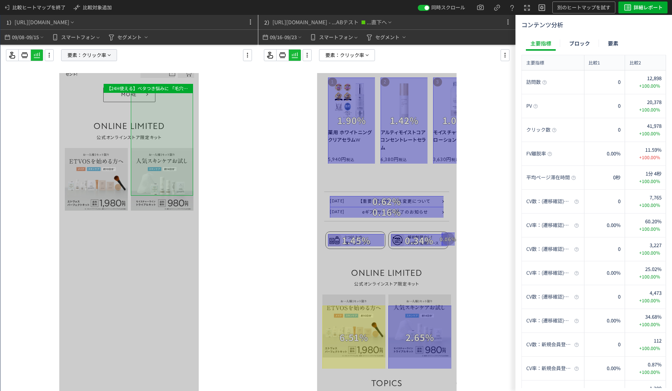
click at [90, 51] on span "クリック率" at bounding box center [94, 55] width 24 height 11
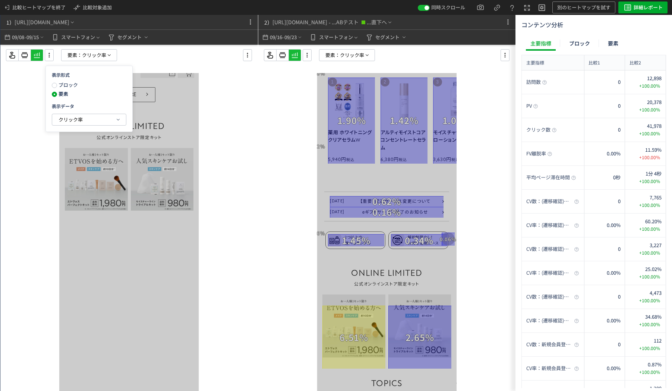
click at [30, 74] on div at bounding box center [128, 233] width 257 height 376
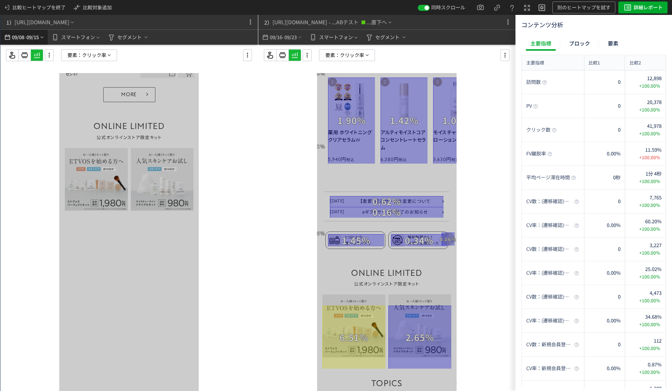
click at [26, 34] on span "-" at bounding box center [26, 37] width 2 height 15
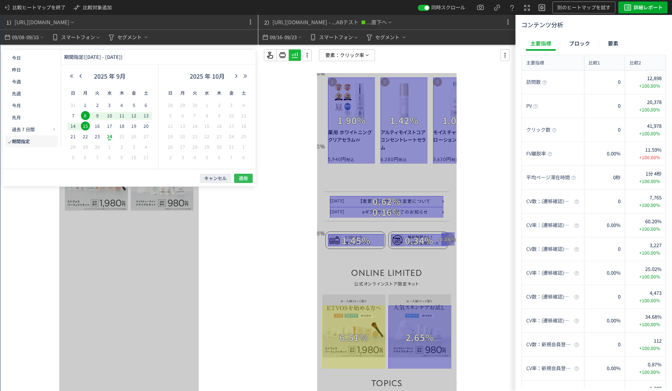
click at [241, 178] on span "適用" at bounding box center [243, 178] width 9 height 6
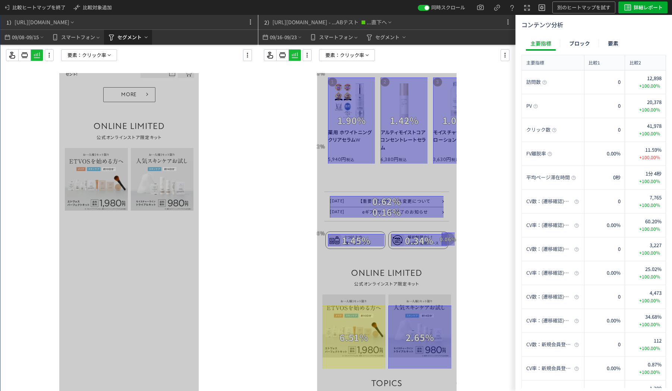
click at [127, 36] on span "セグメント" at bounding box center [129, 37] width 24 height 12
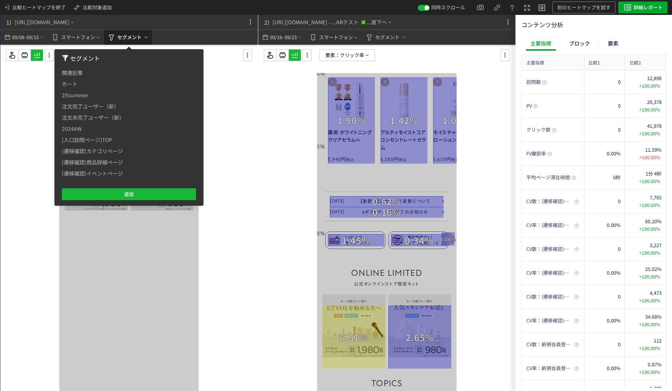
click at [127, 36] on span "セグメント" at bounding box center [129, 37] width 24 height 12
click at [14, 93] on div at bounding box center [128, 233] width 257 height 376
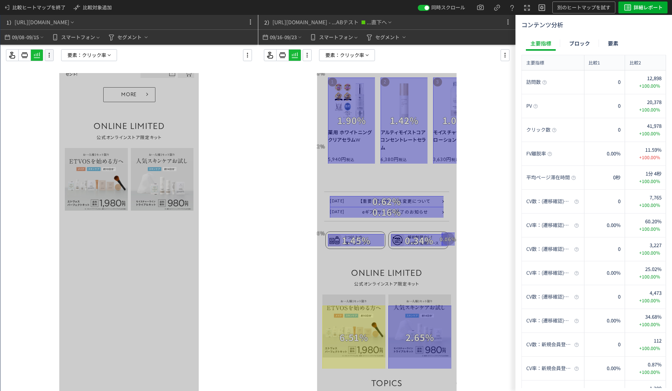
click at [50, 57] on icon at bounding box center [49, 55] width 9 height 8
click at [74, 100] on li "ヒートマップ更新" at bounding box center [79, 99] width 63 height 12
